Goal: Information Seeking & Learning: Learn about a topic

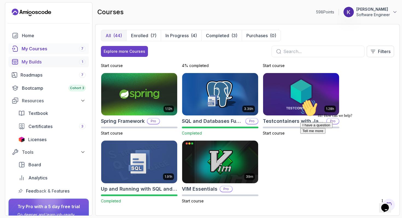
click at [55, 61] on div "My Builds 1" at bounding box center [54, 61] width 64 height 7
click at [384, 204] on icon "Chat widget" at bounding box center [385, 208] width 8 height 8
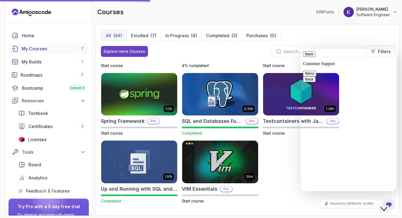
click at [235, 54] on div "Explore more Courses Filters" at bounding box center [247, 51] width 293 height 11
click at [310, 56] on button "Back" at bounding box center [309, 54] width 13 height 6
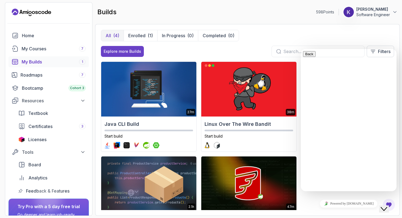
click at [273, 40] on div "All (4) Enrolled (1) In Progress (0) Completed (0)" at bounding box center [247, 35] width 293 height 11
click at [387, 207] on icon "Close Chat This icon closes the chat window." at bounding box center [383, 209] width 7 height 7
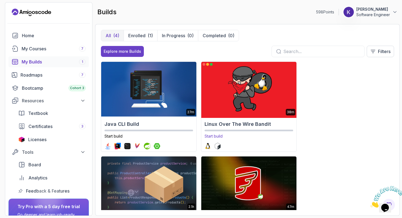
scroll to position [43, 0]
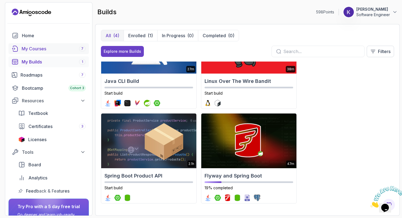
click at [71, 50] on div "My Courses 7" at bounding box center [54, 48] width 64 height 7
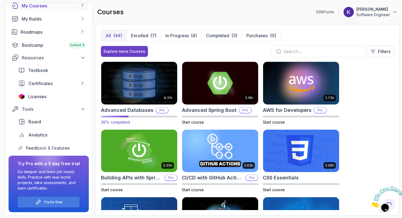
click at [144, 89] on img at bounding box center [139, 83] width 80 height 45
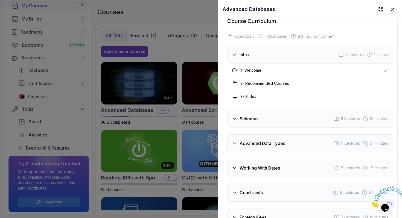
scroll to position [953, 0]
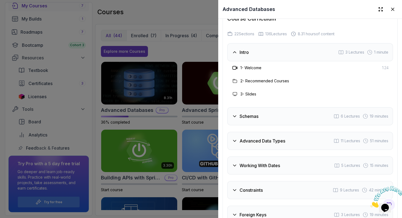
click at [253, 118] on h3 "Schemas" at bounding box center [248, 116] width 19 height 7
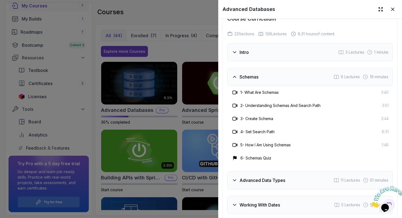
scroll to position [979, 0]
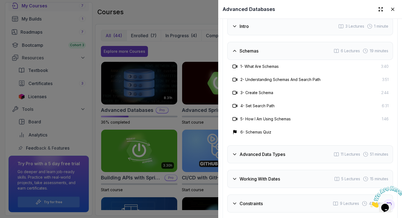
click at [288, 153] on div "Advanced Data Types 11 Lectures 51 minutes" at bounding box center [310, 154] width 166 height 18
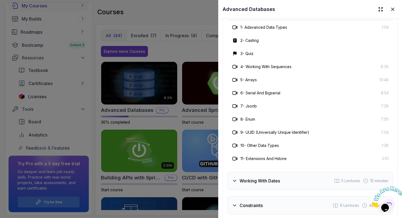
scroll to position [1043, 0]
click at [285, 176] on div "Working With Dates 5 Lectures 15 minutes" at bounding box center [310, 180] width 166 height 18
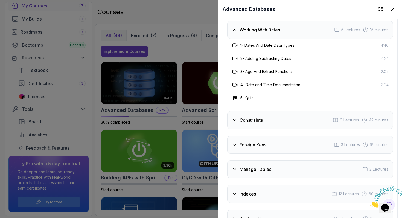
scroll to position [1047, 0]
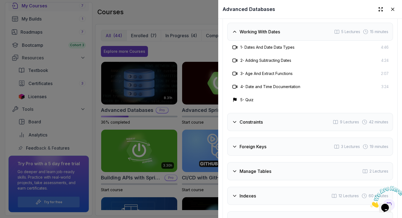
click at [277, 125] on div "Constraints 9 Lectures 42 minutes" at bounding box center [310, 122] width 166 height 18
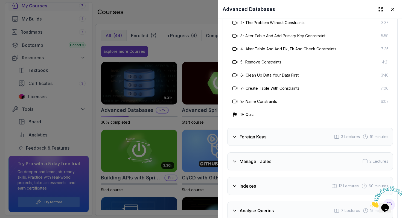
scroll to position [1115, 0]
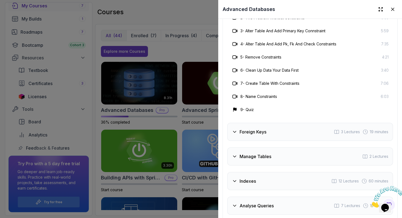
click at [270, 135] on div "Foreign Keys 3 Lectures 19 minutes" at bounding box center [310, 132] width 166 height 18
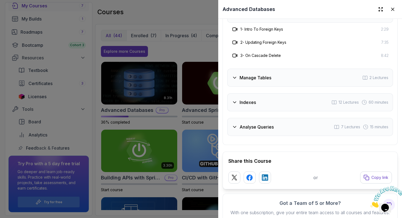
click at [201, 54] on div at bounding box center [201, 109] width 402 height 218
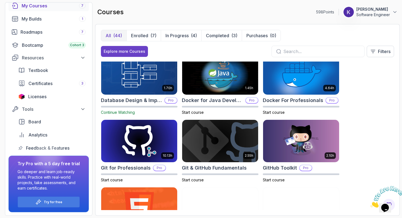
scroll to position [145, 0]
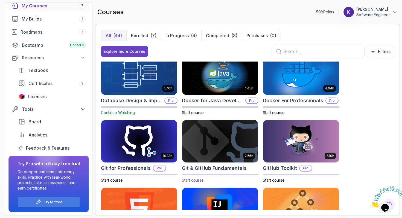
click at [223, 137] on img at bounding box center [220, 141] width 80 height 45
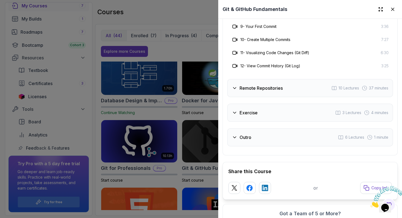
scroll to position [1158, 0]
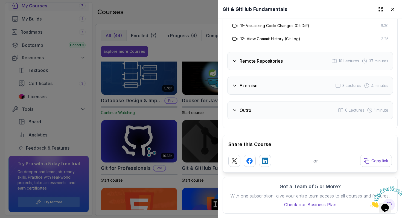
click at [192, 133] on div at bounding box center [201, 109] width 402 height 218
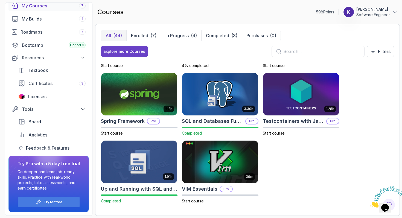
scroll to position [0, 0]
